Goal: Task Accomplishment & Management: Use online tool/utility

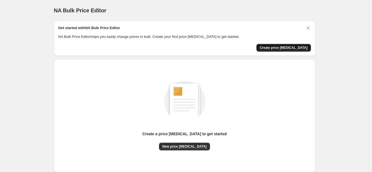
click at [284, 49] on span "Create price change job" at bounding box center [283, 48] width 48 height 4
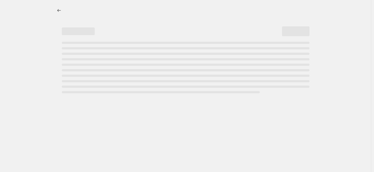
select select "percentage"
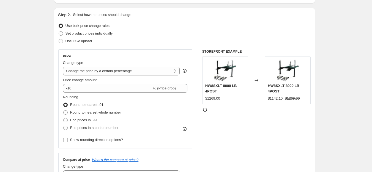
scroll to position [71, 0]
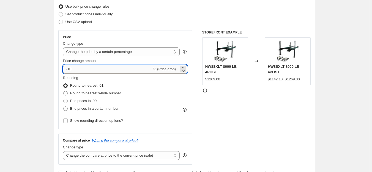
drag, startPoint x: 84, startPoint y: 68, endPoint x: 69, endPoint y: 67, distance: 14.6
click at [69, 67] on input "-10" at bounding box center [107, 69] width 89 height 9
type input "-30"
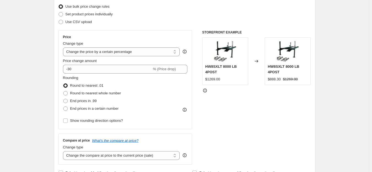
click at [100, 52] on select "Change the price to a certain amount Change the price by a certain amount Chang…" at bounding box center [121, 52] width 117 height 9
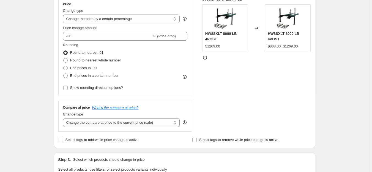
scroll to position [103, 0]
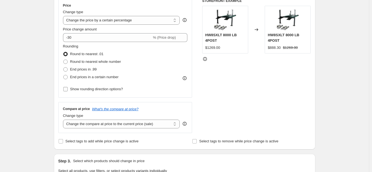
click at [89, 90] on span "Show rounding direction options?" at bounding box center [96, 89] width 53 height 4
click at [68, 90] on input "Show rounding direction options?" at bounding box center [65, 89] width 4 height 4
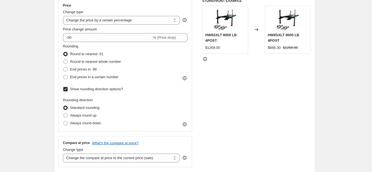
click at [89, 90] on span "Show rounding direction options?" at bounding box center [96, 89] width 53 height 4
click at [68, 90] on input "Show rounding direction options?" at bounding box center [65, 89] width 4 height 4
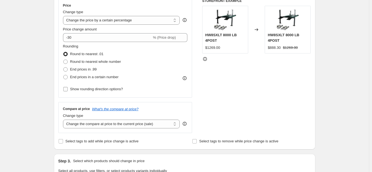
click at [89, 90] on span "Show rounding direction options?" at bounding box center [96, 89] width 53 height 4
click at [68, 90] on input "Show rounding direction options?" at bounding box center [65, 89] width 4 height 4
checkbox input "true"
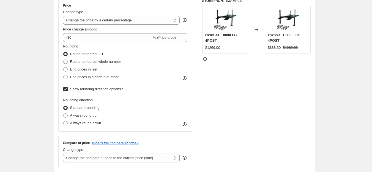
click at [67, 108] on span at bounding box center [65, 108] width 4 height 4
click at [63, 106] on input "Standard rounding" at bounding box center [63, 106] width 0 height 0
click at [67, 115] on span at bounding box center [65, 115] width 4 height 4
click at [63, 114] on input "Always round up" at bounding box center [63, 113] width 0 height 0
radio input "true"
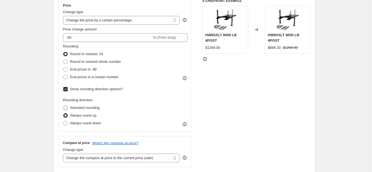
click at [67, 109] on span at bounding box center [65, 108] width 4 height 4
click at [63, 106] on input "Standard rounding" at bounding box center [63, 106] width 0 height 0
radio input "true"
click at [68, 123] on span at bounding box center [65, 123] width 4 height 4
click at [63, 121] on input "Always round down" at bounding box center [63, 121] width 0 height 0
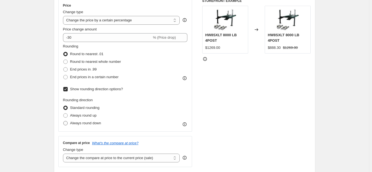
radio input "true"
click at [67, 108] on span at bounding box center [65, 108] width 4 height 4
click at [63, 106] on input "Standard rounding" at bounding box center [63, 106] width 0 height 0
radio input "true"
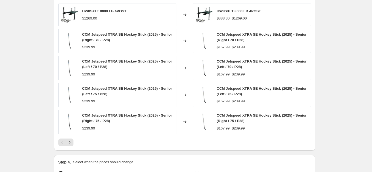
scroll to position [417, 0]
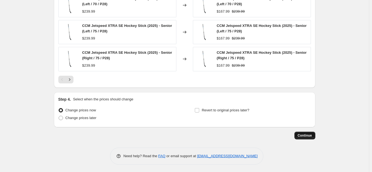
click at [309, 134] on span "Continue" at bounding box center [304, 136] width 14 height 4
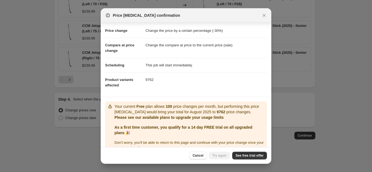
scroll to position [19, 0]
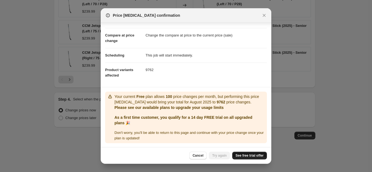
click at [240, 158] on span "See free trial offer" at bounding box center [249, 156] width 28 height 4
click at [221, 156] on span "Try again" at bounding box center [219, 156] width 15 height 4
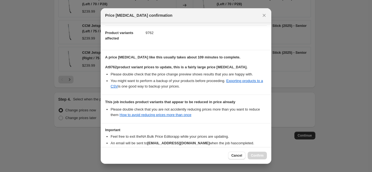
scroll to position [88, 0]
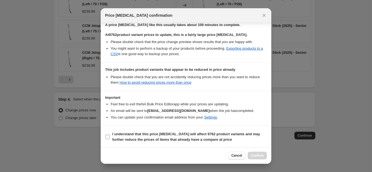
click at [107, 137] on input "I understand that this price change job will affect 9762 product variants and m…" at bounding box center [107, 137] width 4 height 4
checkbox input "true"
click at [260, 156] on span "Confirm" at bounding box center [257, 156] width 13 height 4
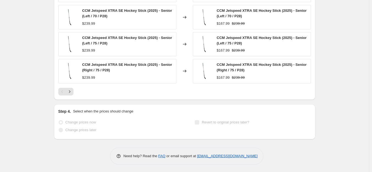
scroll to position [100, 0]
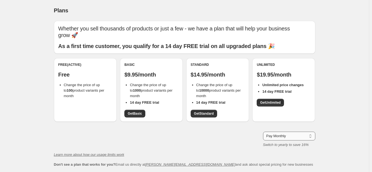
click at [278, 135] on select "Pay Monthly Pay Yearly (Save 16%)" at bounding box center [289, 136] width 52 height 9
click at [138, 114] on span "Get Basic" at bounding box center [135, 114] width 14 height 4
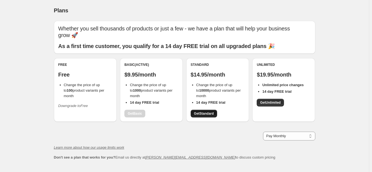
click at [203, 112] on span "Get Standard" at bounding box center [204, 114] width 20 height 4
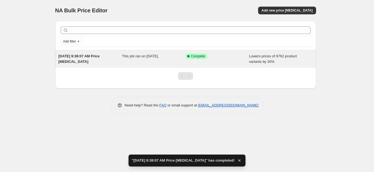
click at [154, 57] on span "This job ran on [DATE]." at bounding box center [140, 56] width 37 height 4
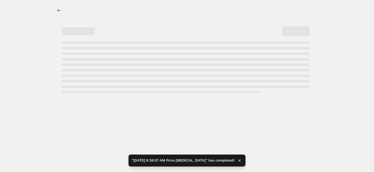
select select "percentage"
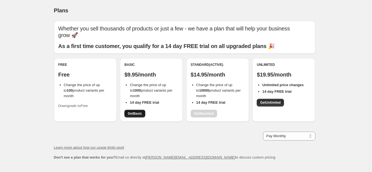
click at [134, 115] on span "Get Basic" at bounding box center [135, 114] width 14 height 4
